Goal: Book appointment/travel/reservation

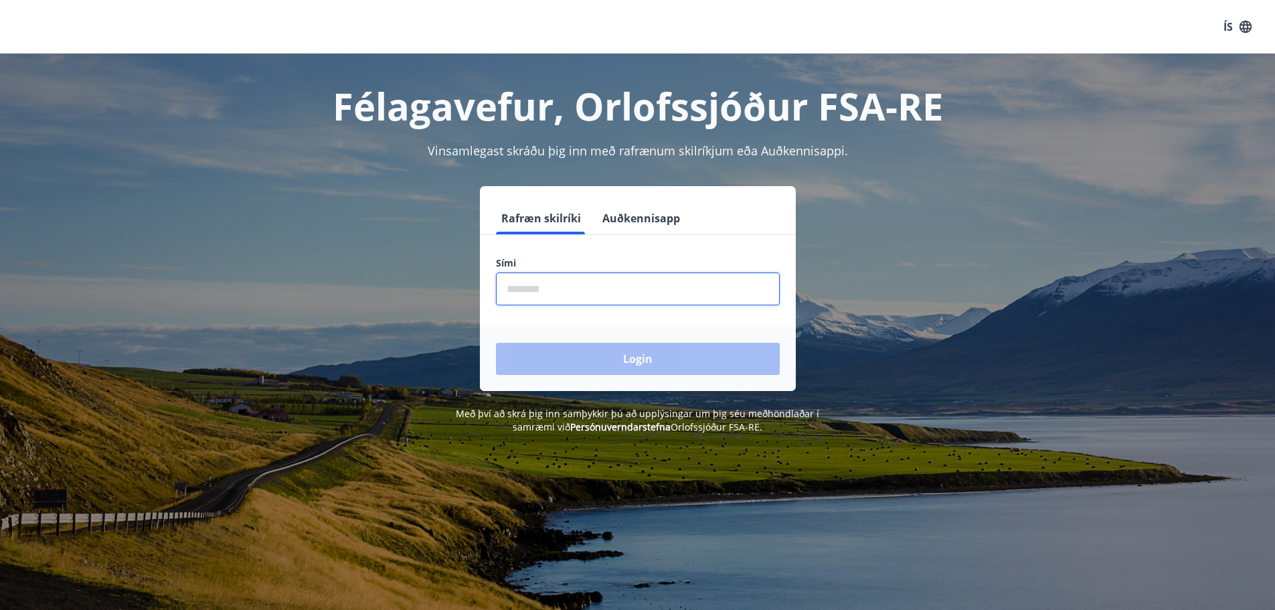
click at [602, 290] on input "phone" at bounding box center [638, 288] width 284 height 33
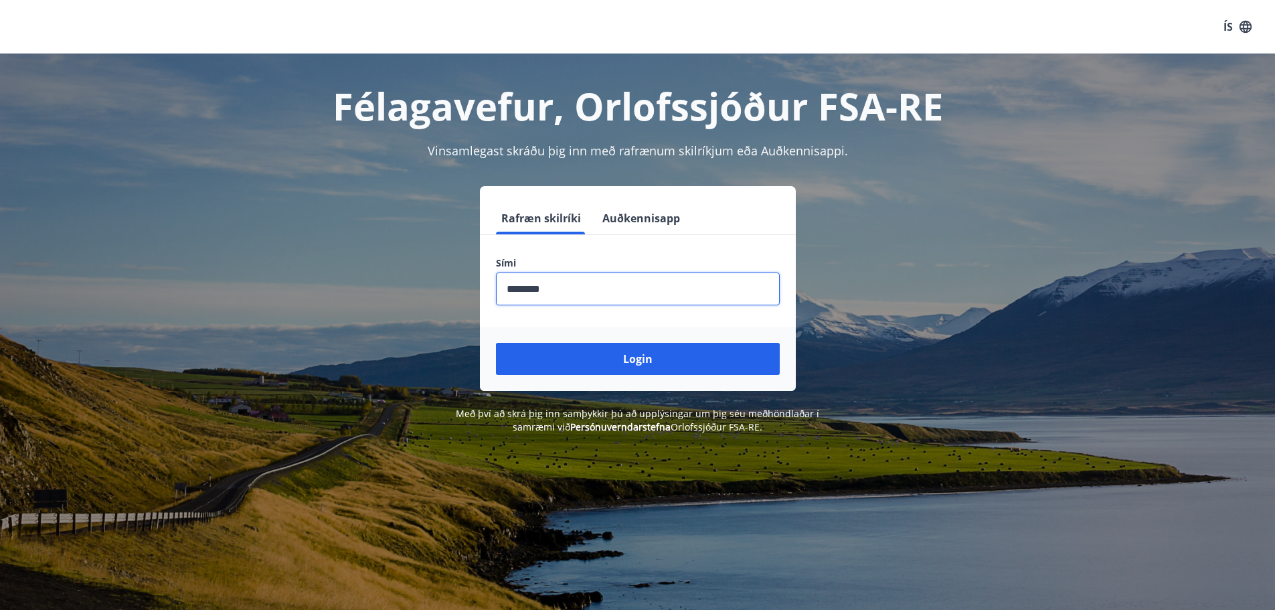
type input "********"
click at [496, 343] on button "Login" at bounding box center [638, 359] width 284 height 32
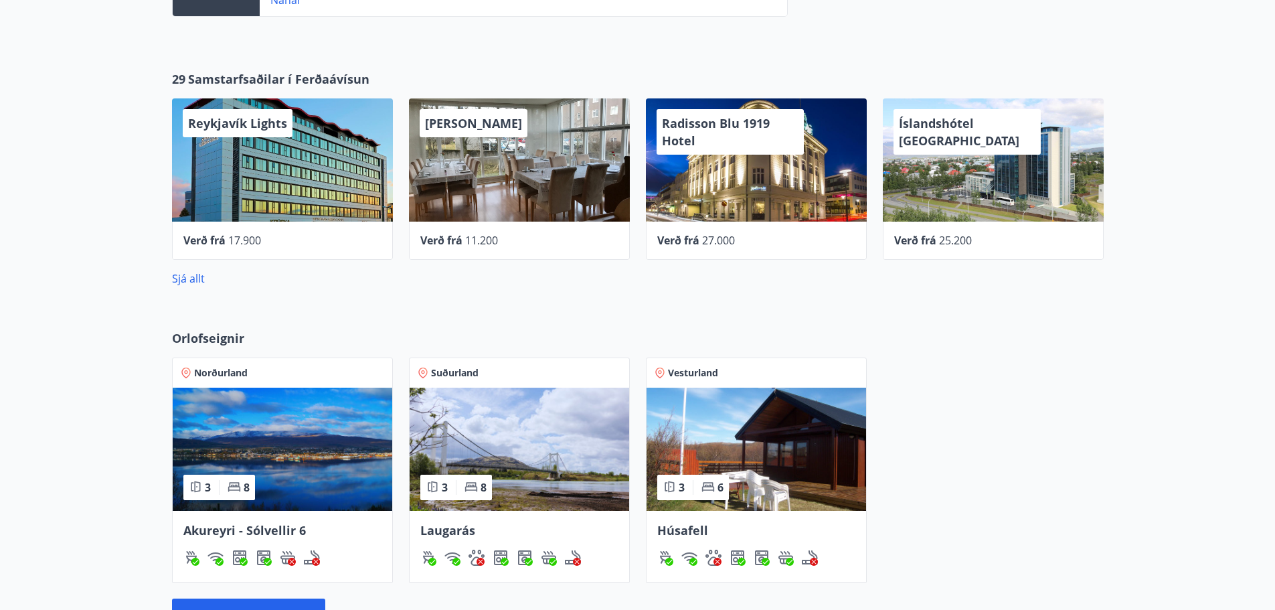
scroll to position [552, 0]
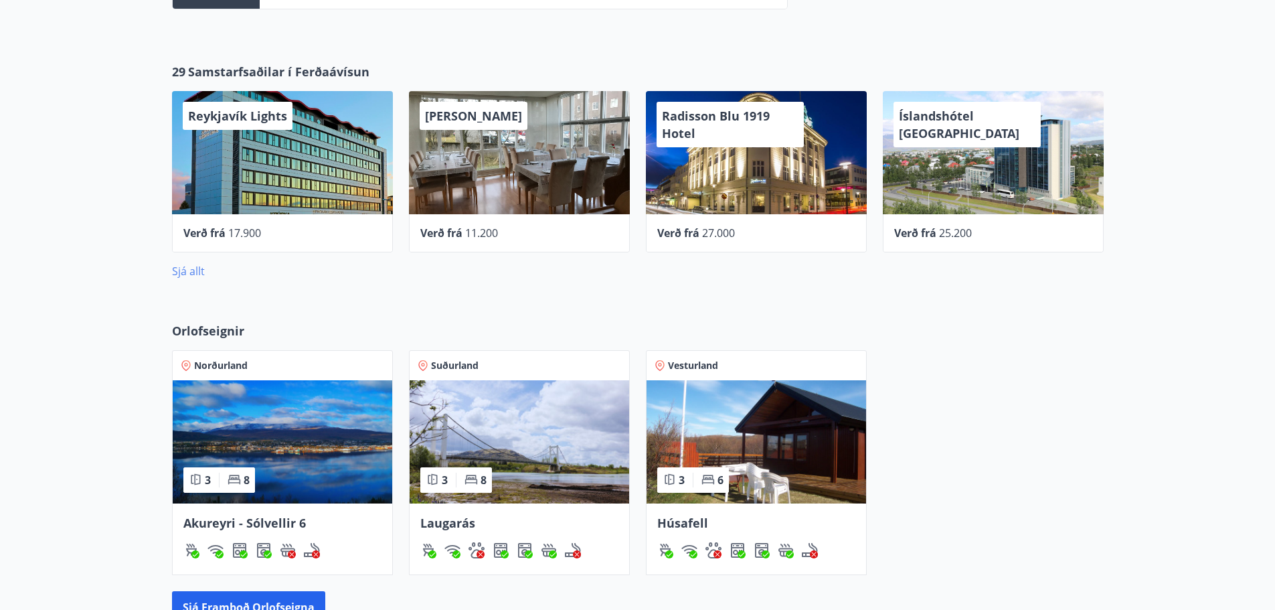
click at [187, 268] on link "Sjá allt" at bounding box center [188, 271] width 33 height 15
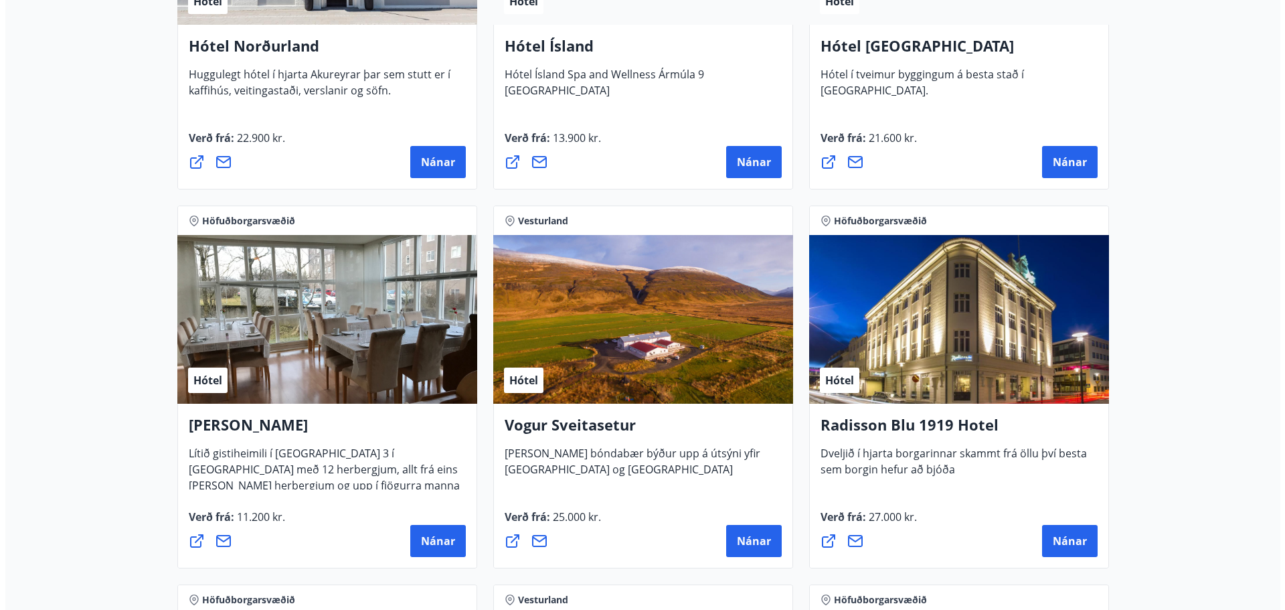
scroll to position [2390, 0]
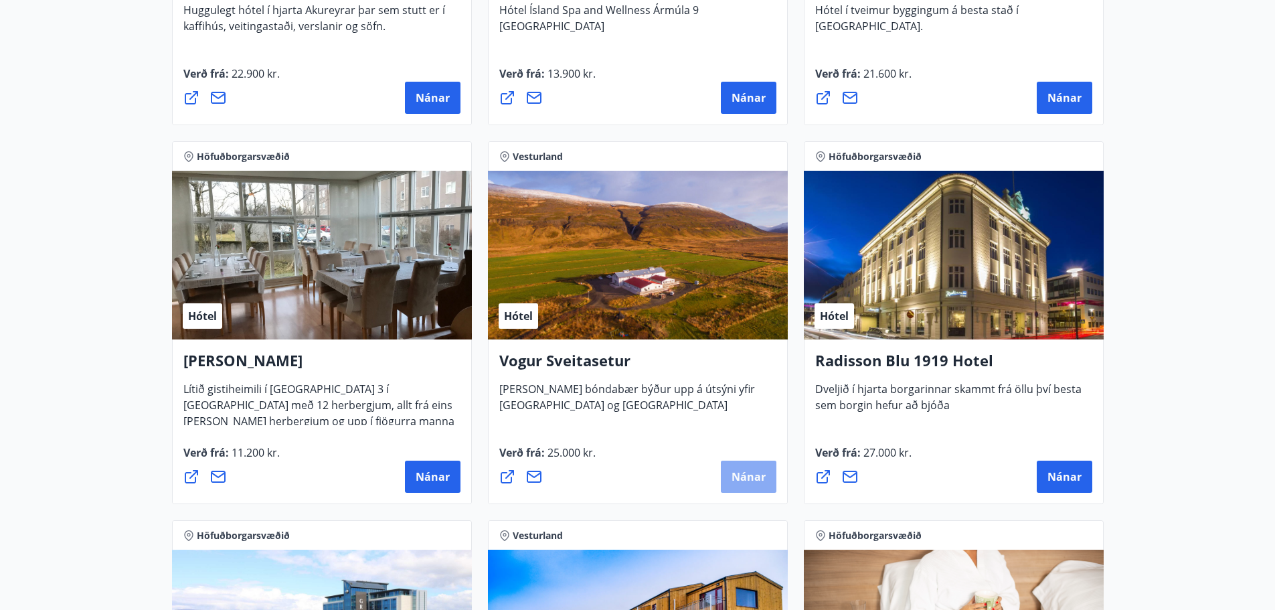
click at [745, 471] on span "Nánar" at bounding box center [749, 476] width 34 height 15
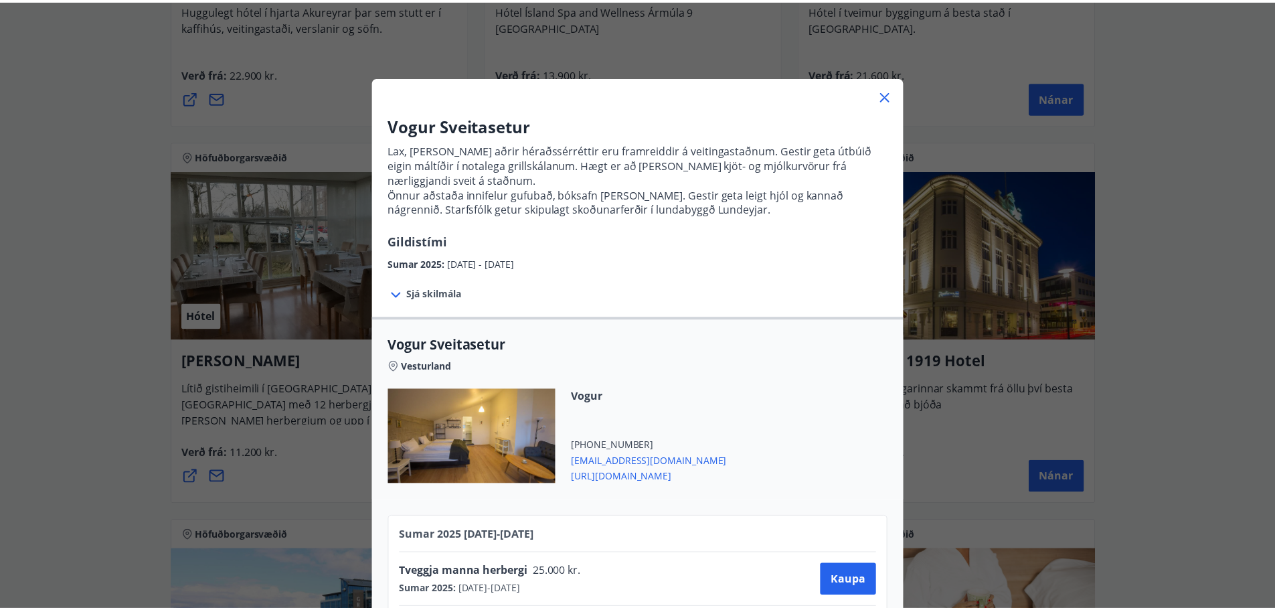
scroll to position [0, 0]
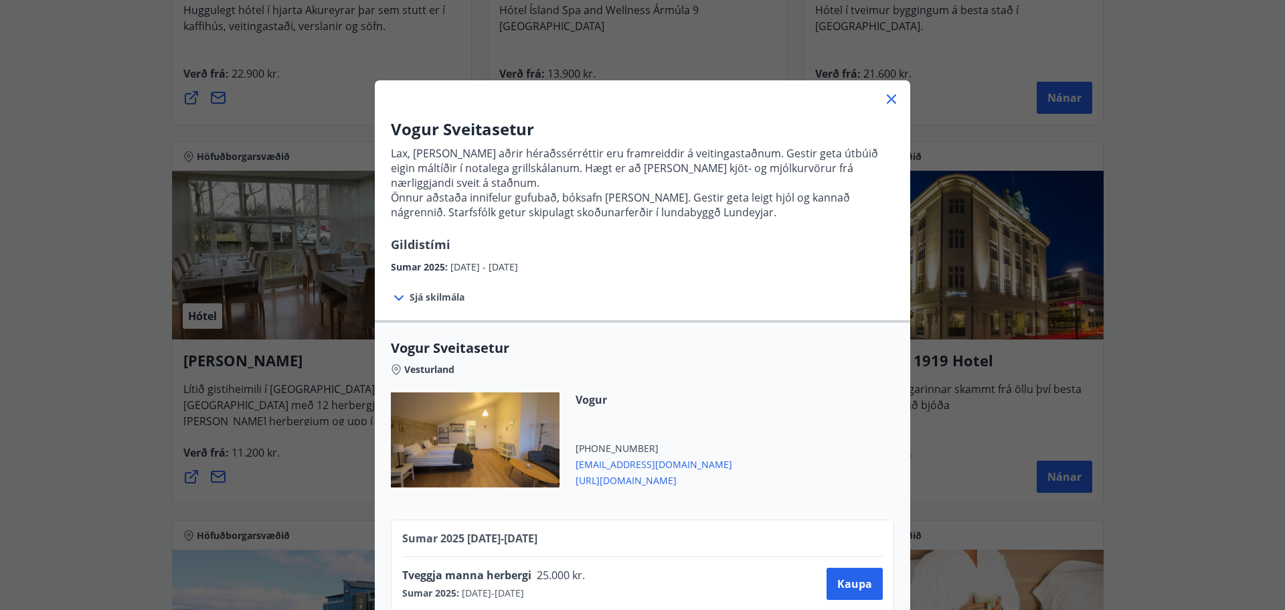
click at [887, 98] on icon at bounding box center [891, 98] width 9 height 9
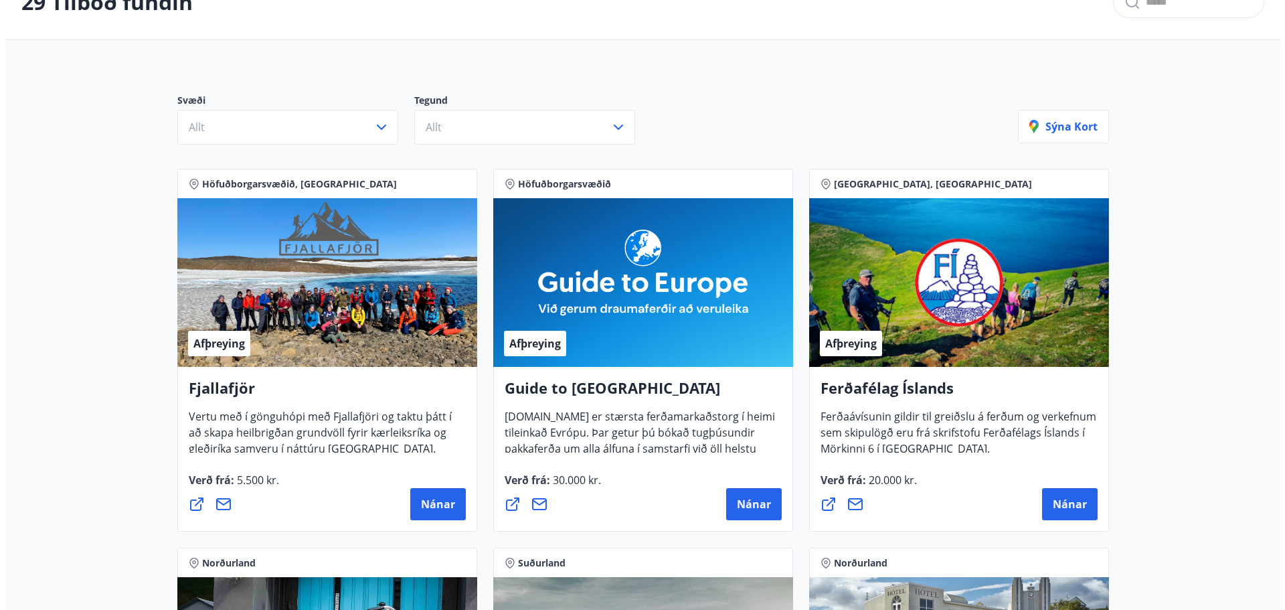
scroll to position [48, 0]
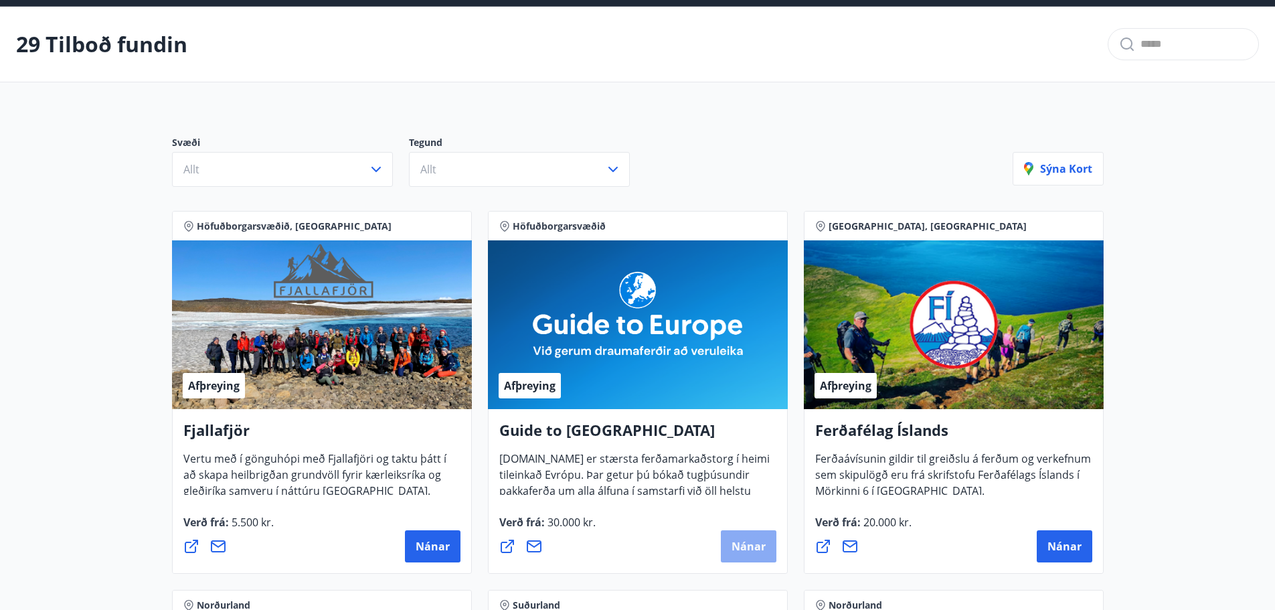
click at [756, 545] on span "Nánar" at bounding box center [749, 546] width 34 height 15
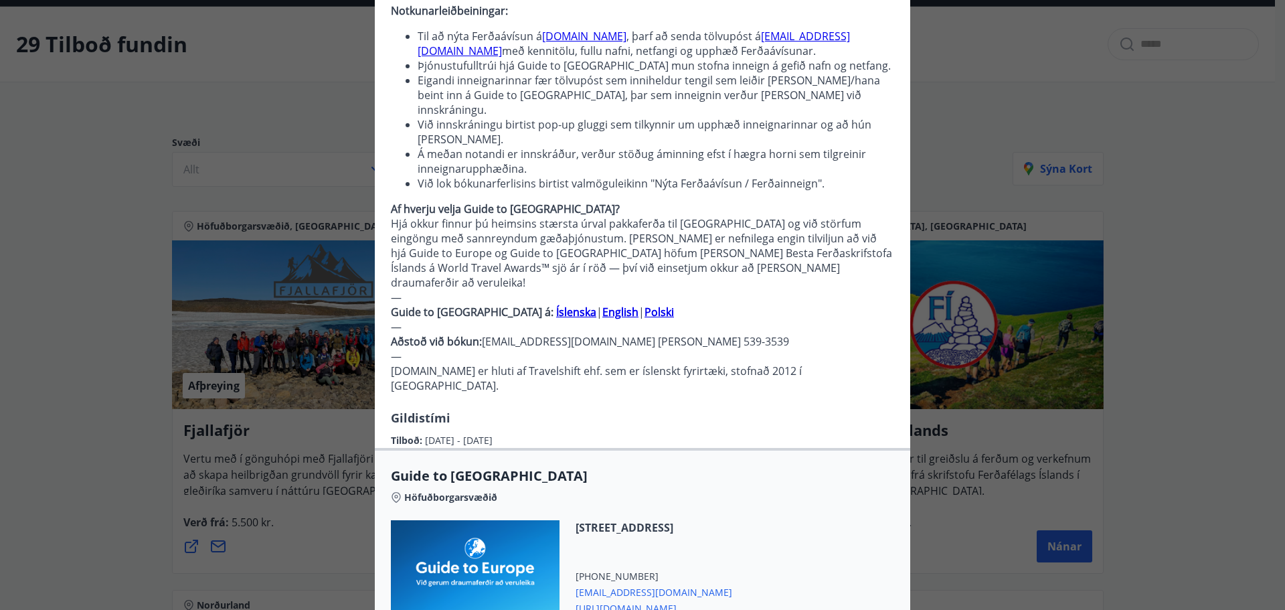
scroll to position [0, 0]
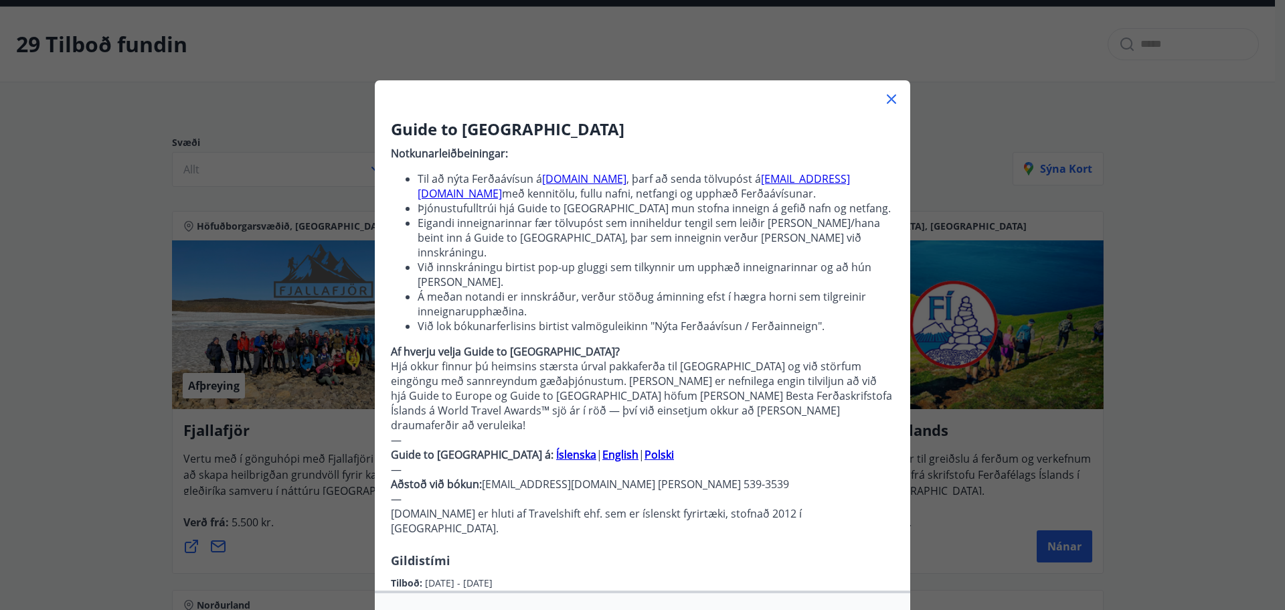
click at [889, 99] on icon at bounding box center [891, 99] width 16 height 16
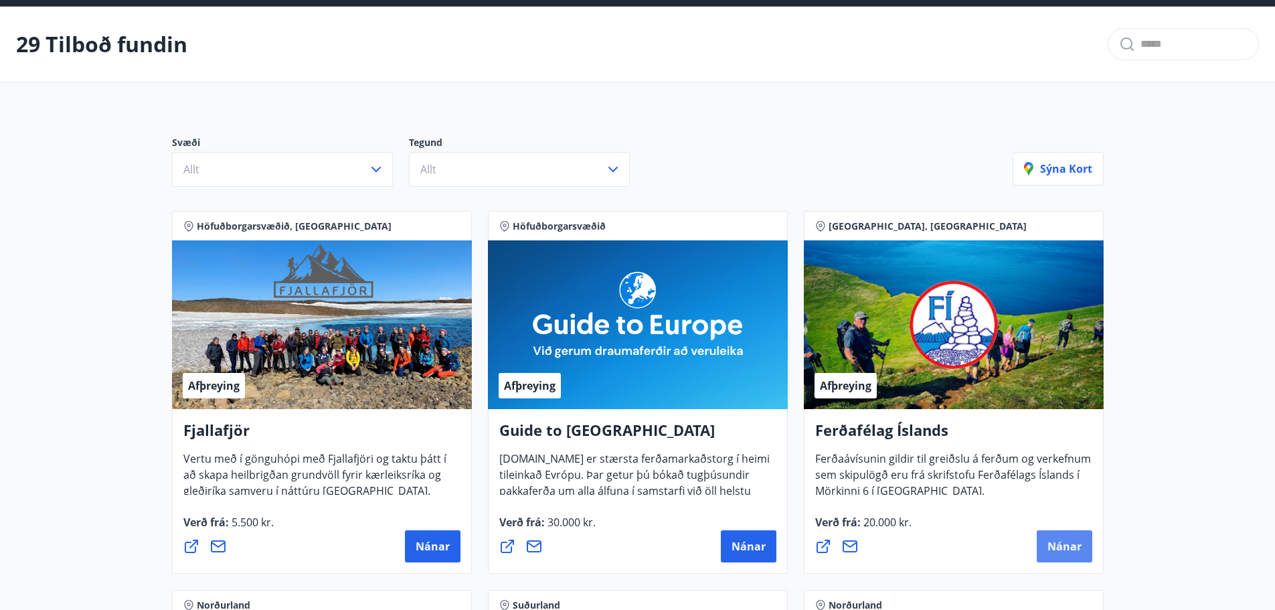
click at [1062, 552] on span "Nánar" at bounding box center [1064, 546] width 34 height 15
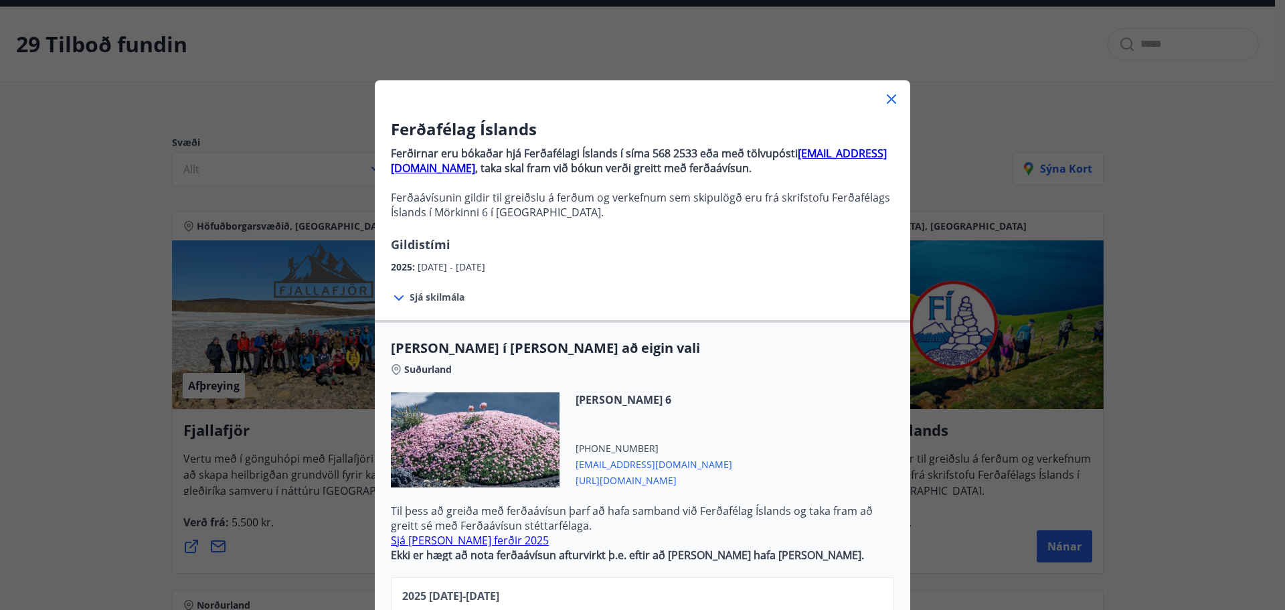
click at [889, 99] on icon at bounding box center [891, 99] width 16 height 16
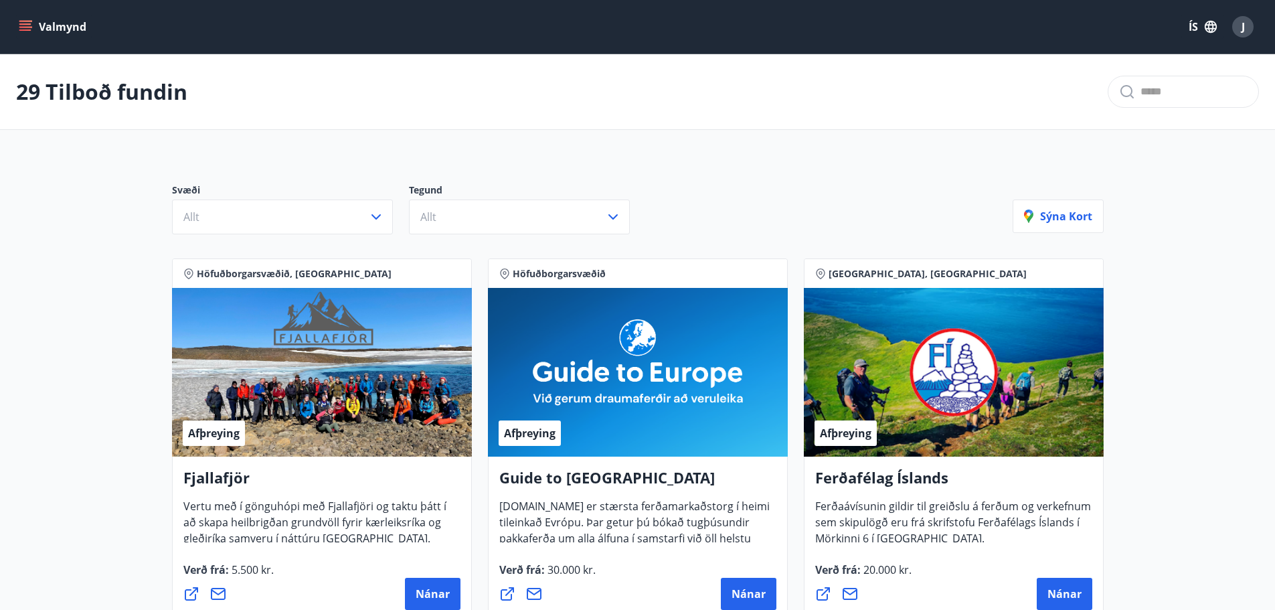
click at [25, 24] on icon "menu" at bounding box center [25, 23] width 12 height 1
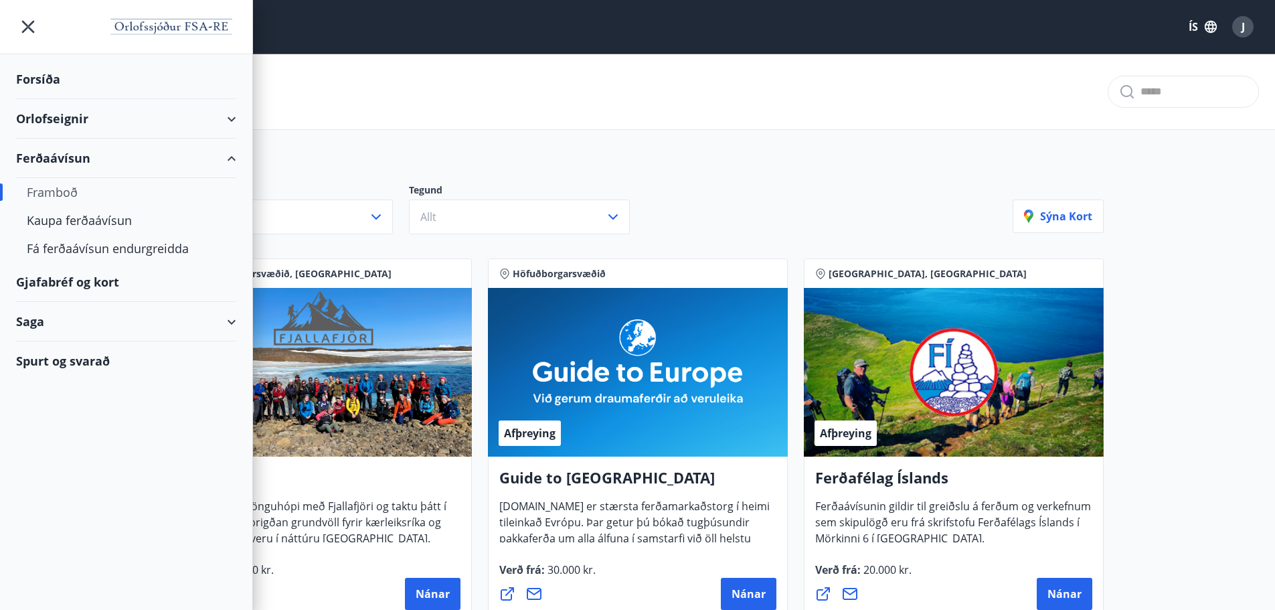
click at [38, 116] on div "Orlofseignir" at bounding box center [126, 118] width 220 height 39
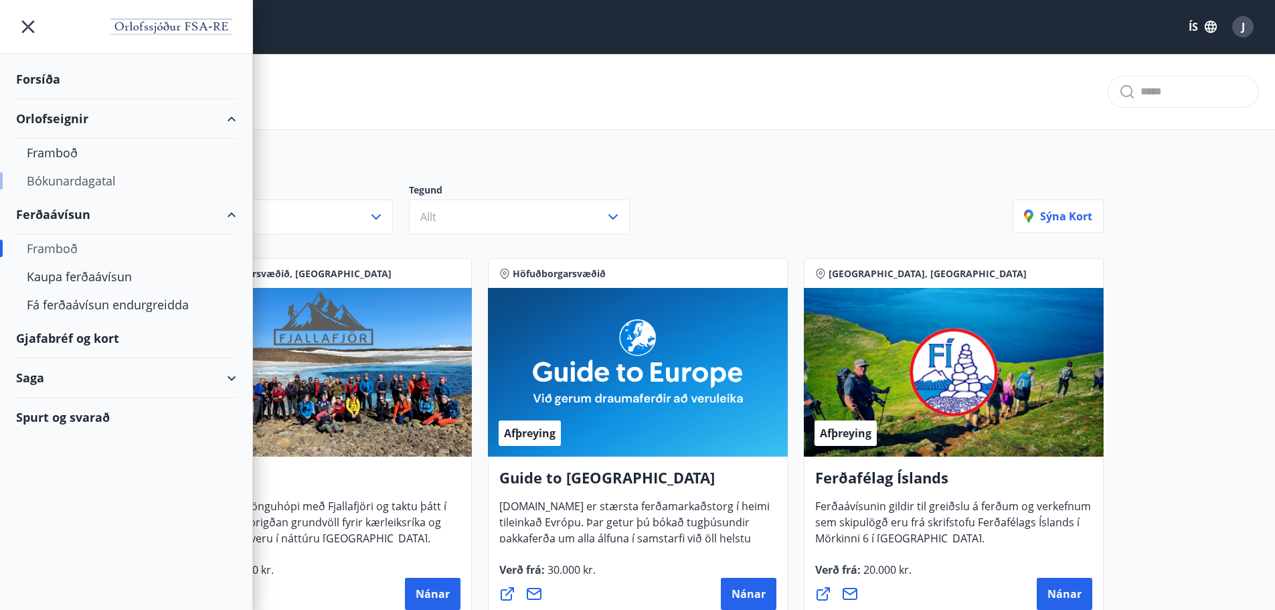
click at [63, 179] on div "Bókunardagatal" at bounding box center [126, 181] width 199 height 28
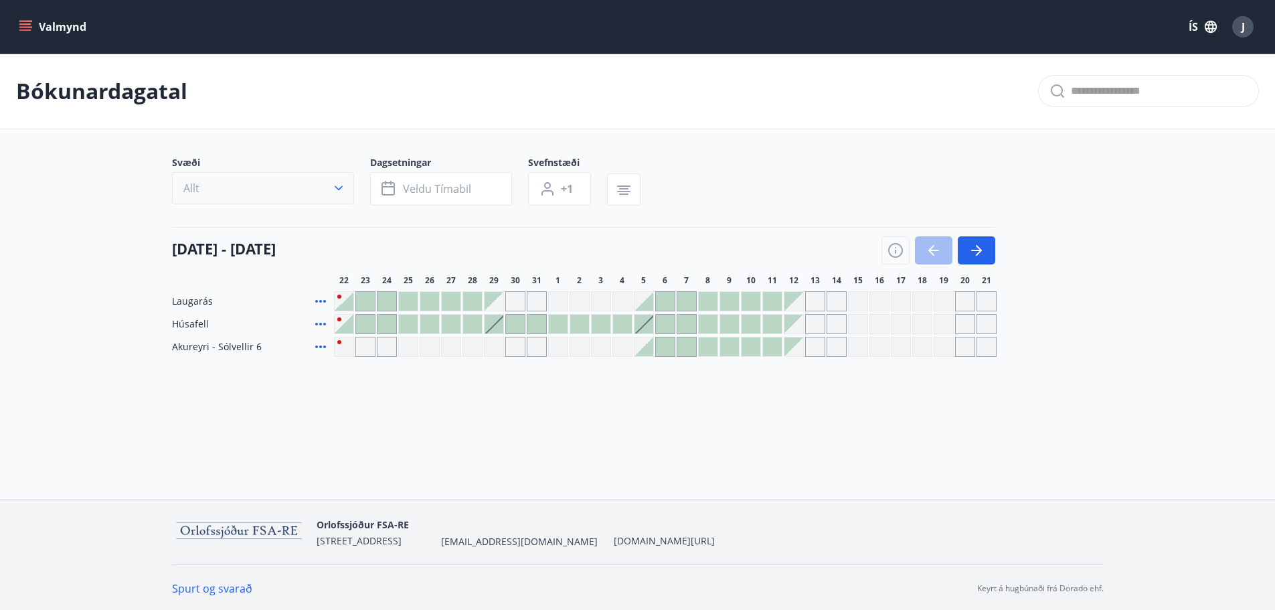
click at [341, 192] on icon "button" at bounding box center [338, 187] width 13 height 13
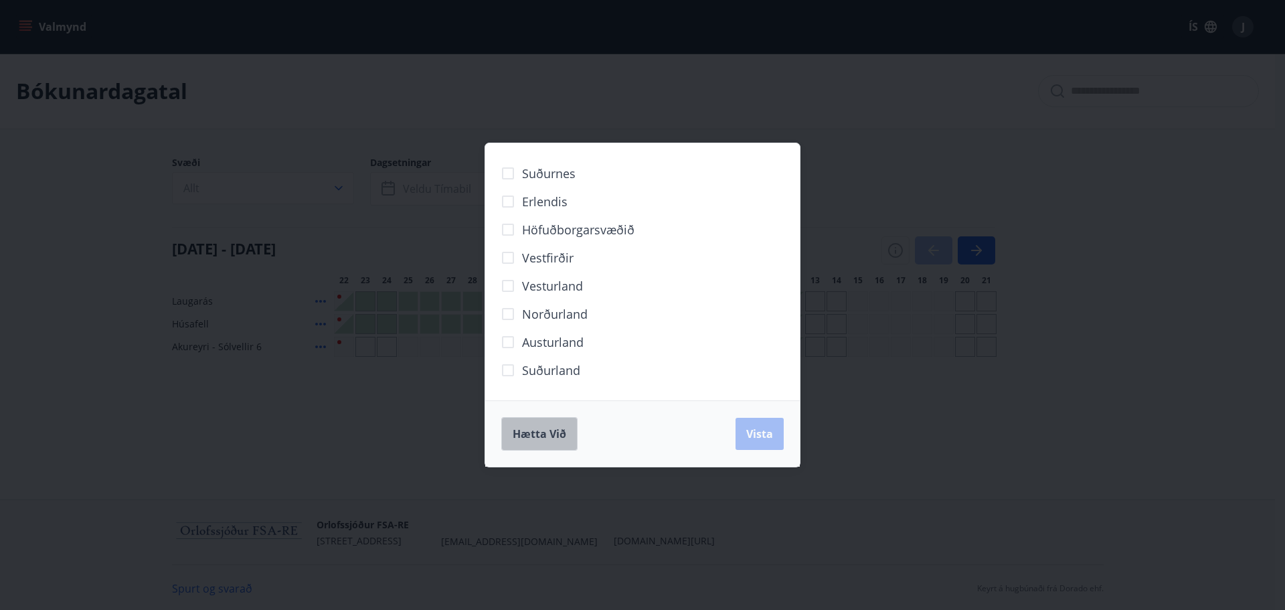
click at [560, 438] on span "Hætta við" at bounding box center [540, 433] width 54 height 15
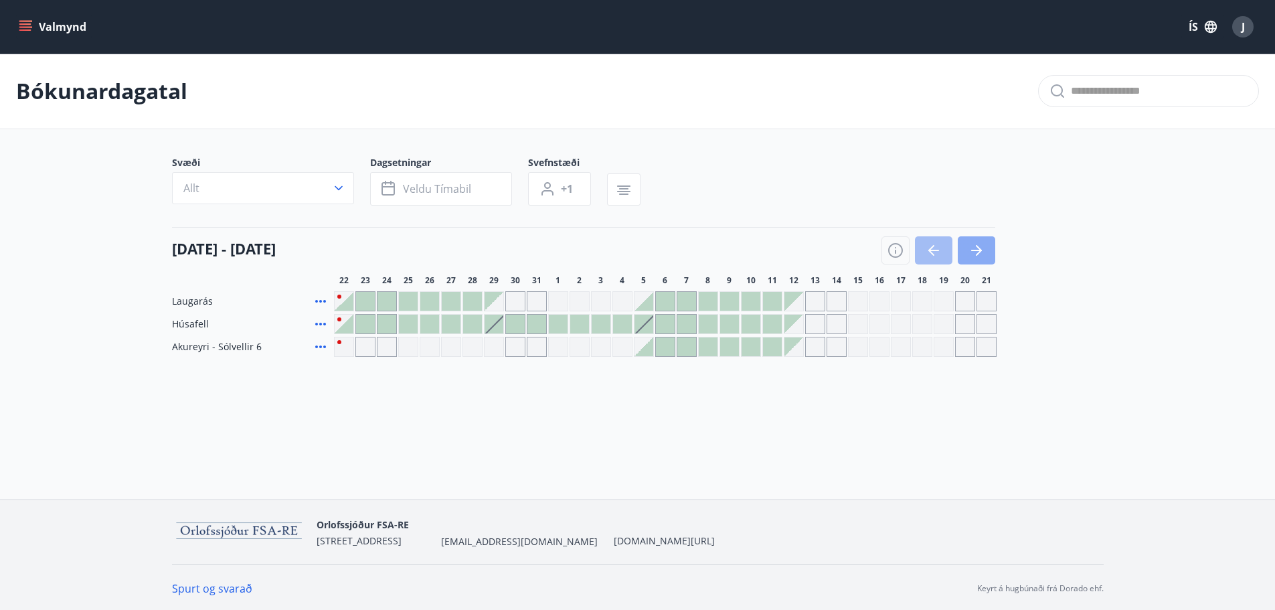
click at [977, 250] on icon "button" at bounding box center [976, 250] width 11 height 1
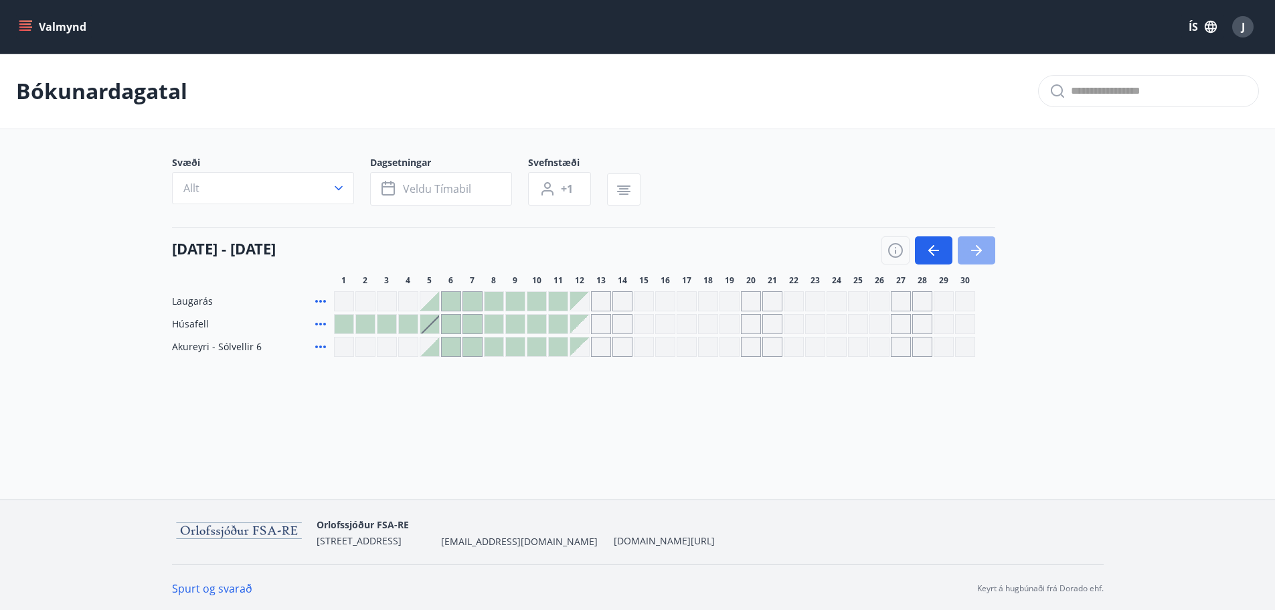
click at [977, 250] on icon "button" at bounding box center [976, 250] width 11 height 1
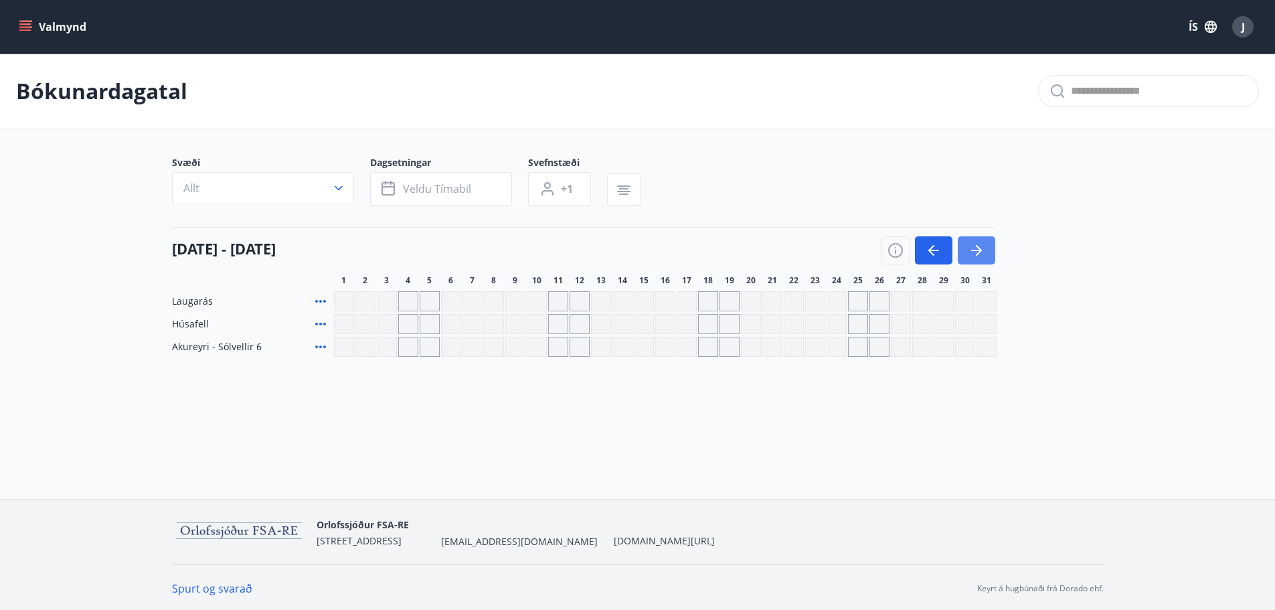
click at [977, 250] on icon "button" at bounding box center [976, 250] width 11 height 1
click at [472, 304] on div "Gráir dagar eru ekki bókanlegir" at bounding box center [472, 301] width 20 height 20
click at [493, 301] on div "Gráir dagar eru ekki bókanlegir" at bounding box center [494, 301] width 20 height 20
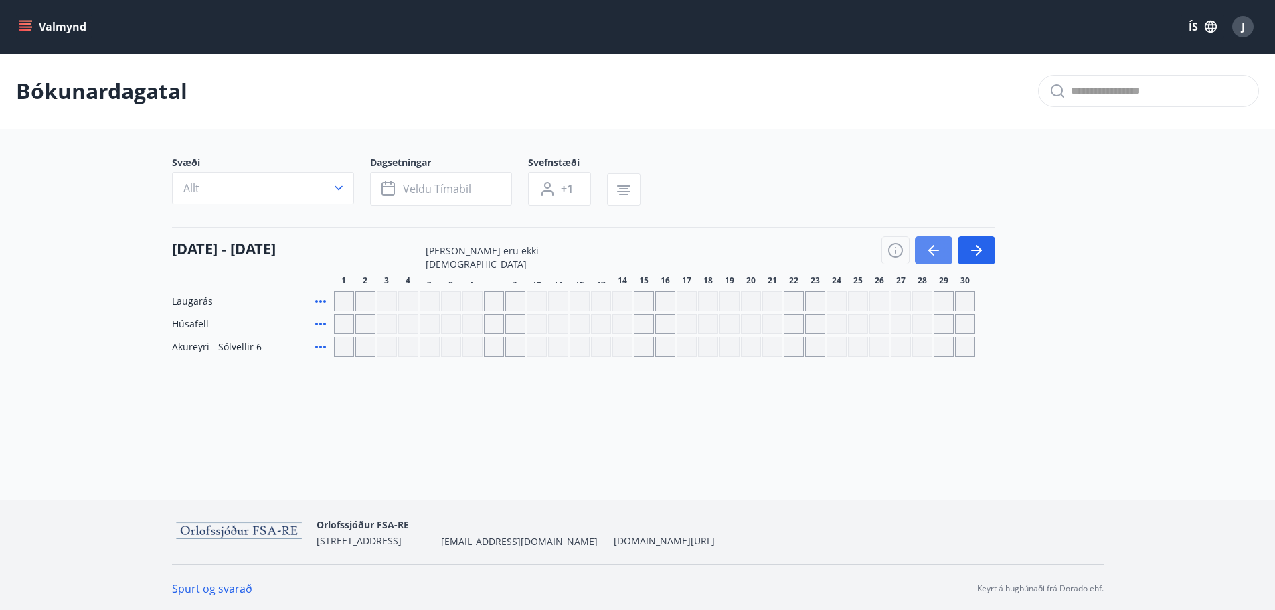
click at [936, 255] on icon "button" at bounding box center [934, 250] width 16 height 16
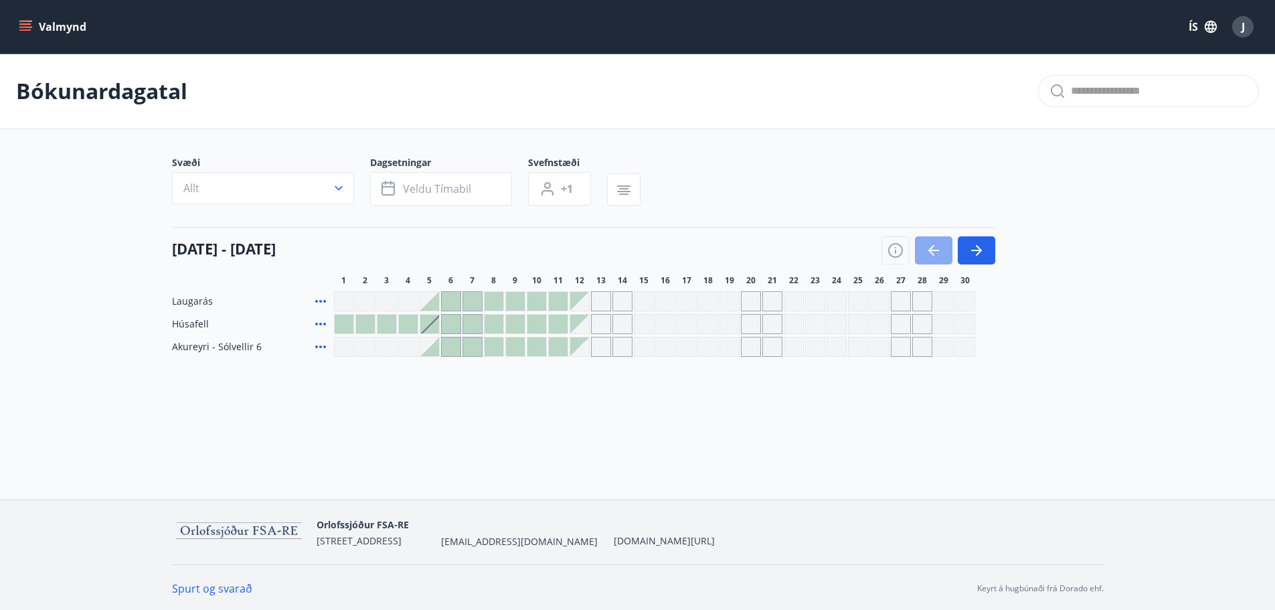
click at [936, 255] on icon "button" at bounding box center [934, 250] width 16 height 16
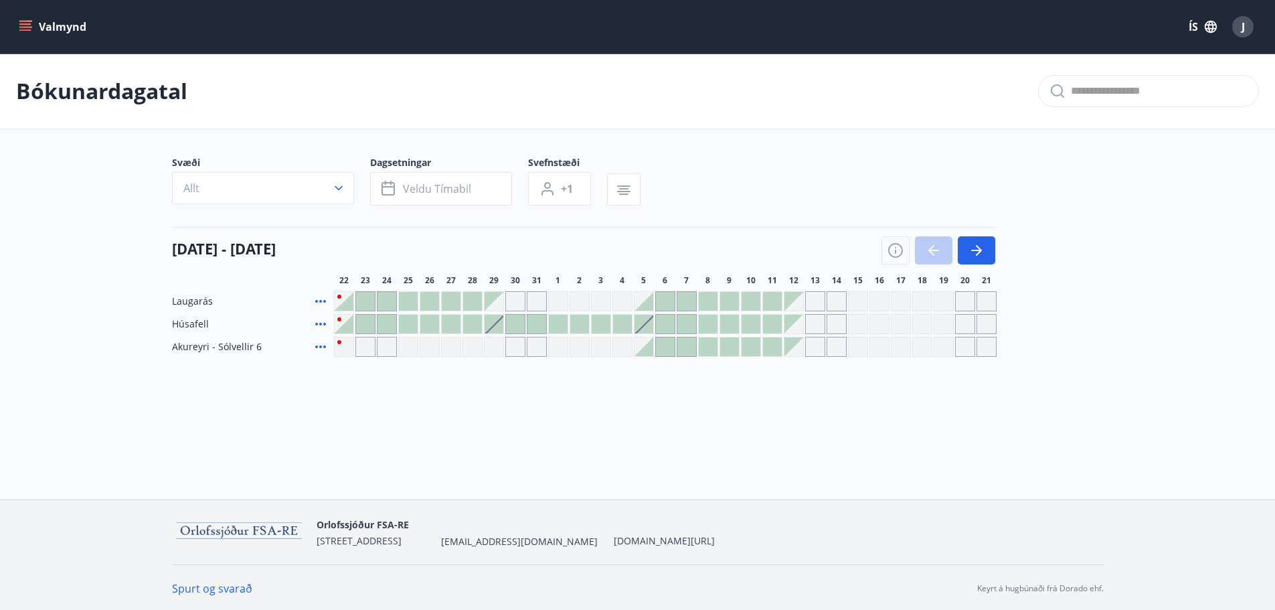
click at [936, 255] on div at bounding box center [938, 250] width 114 height 28
click at [770, 298] on div at bounding box center [772, 301] width 19 height 19
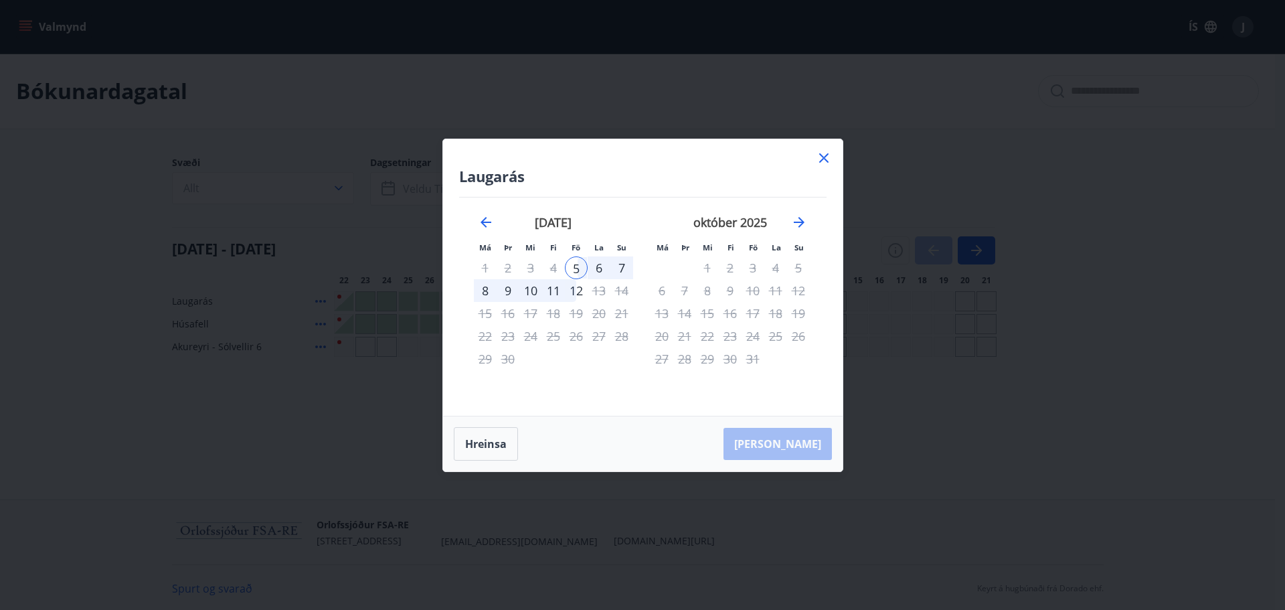
click at [827, 157] on icon at bounding box center [824, 158] width 16 height 16
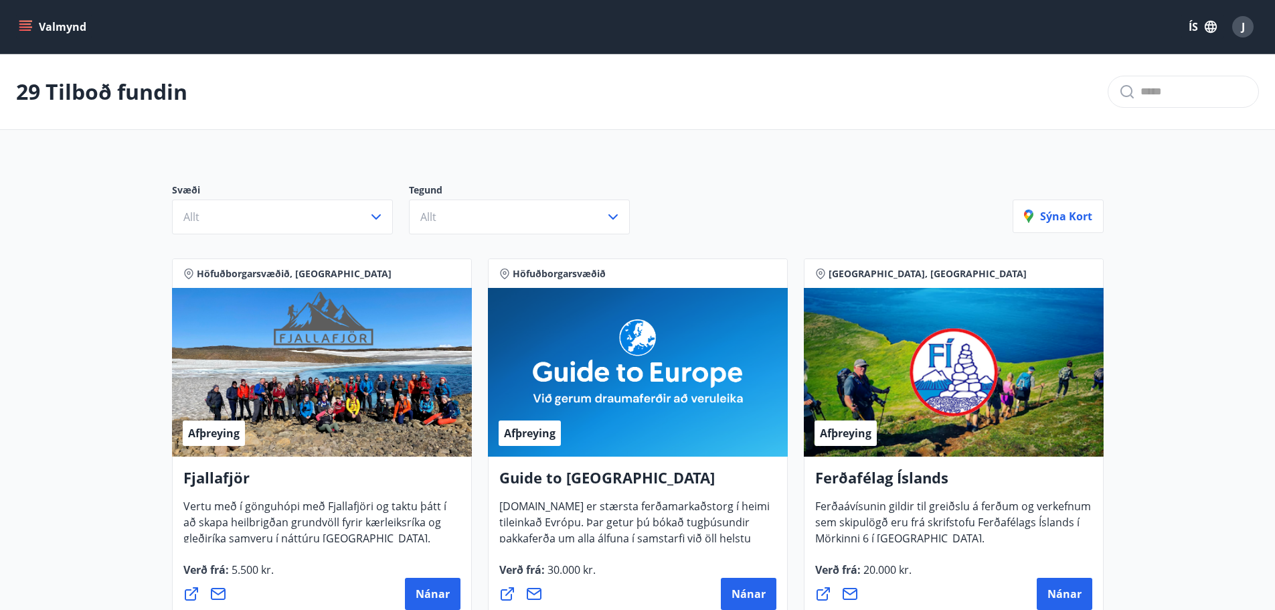
click at [29, 20] on button "Valmynd" at bounding box center [54, 27] width 76 height 24
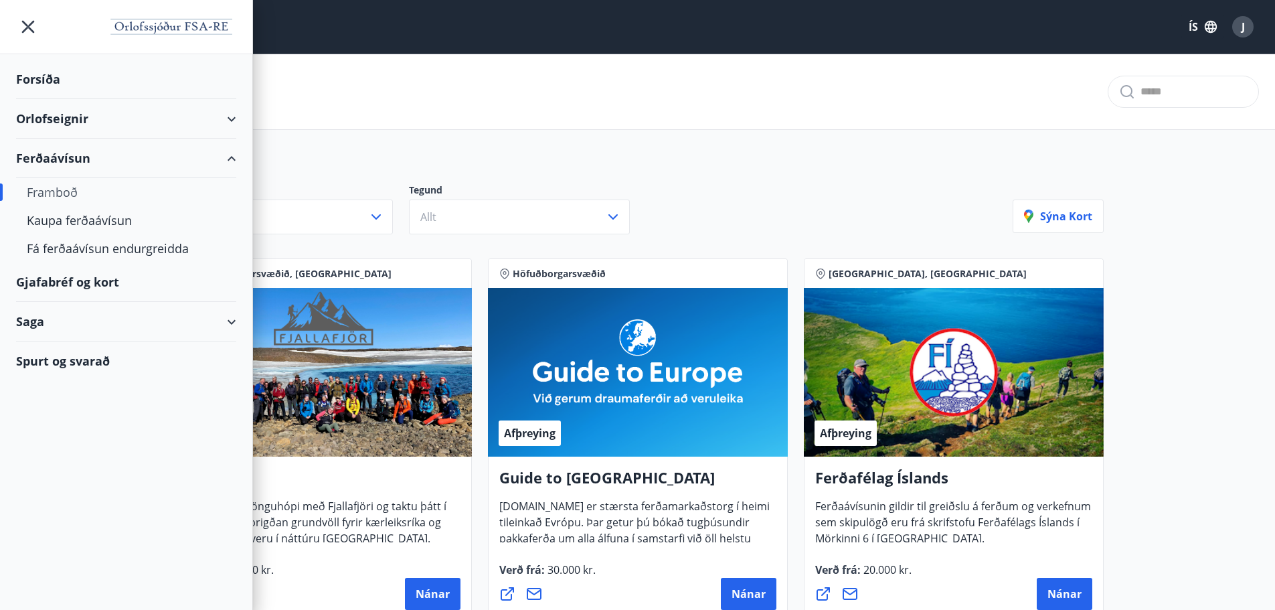
click at [234, 320] on div "Saga" at bounding box center [126, 321] width 220 height 39
click at [35, 29] on icon "menu" at bounding box center [28, 27] width 24 height 24
